Goal: Navigation & Orientation: Understand site structure

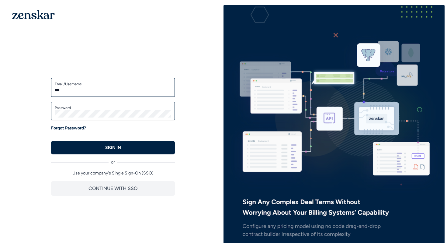
type input "**********"
click at [51, 141] on button "SIGN IN" at bounding box center [113, 147] width 124 height 13
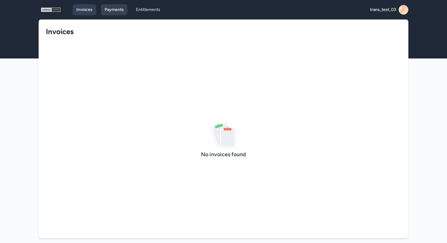
click at [112, 12] on link "Payments" at bounding box center [114, 9] width 26 height 11
click at [145, 9] on link "Entitlements" at bounding box center [148, 9] width 32 height 11
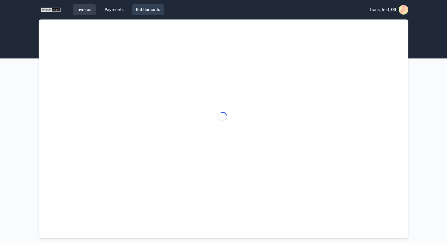
click at [85, 14] on link "Invoices" at bounding box center [84, 9] width 23 height 11
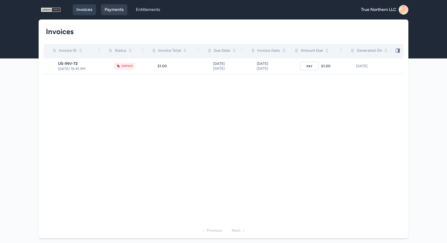
click at [106, 12] on link "Payments" at bounding box center [114, 9] width 26 height 11
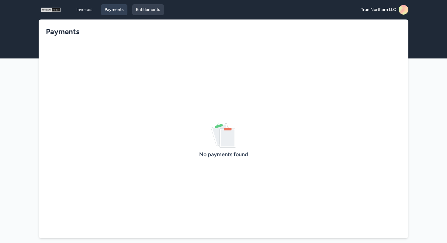
click at [153, 12] on link "Entitlements" at bounding box center [148, 9] width 32 height 11
click at [81, 10] on link "Invoices" at bounding box center [84, 9] width 23 height 11
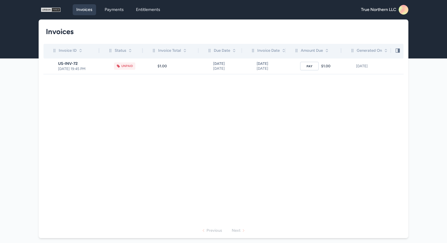
click at [404, 8] on icon at bounding box center [405, 11] width 12 height 12
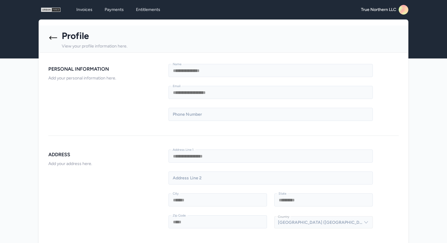
click at [50, 36] on icon at bounding box center [53, 38] width 10 height 10
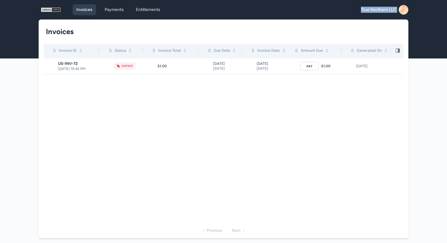
drag, startPoint x: 360, startPoint y: 10, endPoint x: 398, endPoint y: 12, distance: 38.1
click at [398, 12] on div "True Northern LLC" at bounding box center [382, 10] width 51 height 10
click at [338, 8] on div "Invoices Payments Entitlements True Northern LLC Open main menu" at bounding box center [224, 9] width 370 height 19
